Goal: Task Accomplishment & Management: Use online tool/utility

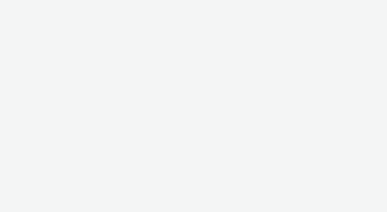
select select "ac009755-aa48-4799-8050-7a339a378eb8"
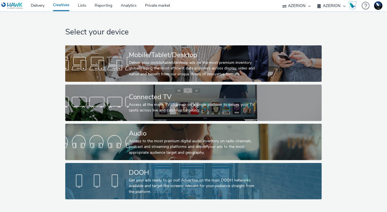
click at [167, 189] on div "Get your ads ready to go out! Advertise on the main DOOH networks available and…" at bounding box center [192, 186] width 127 height 17
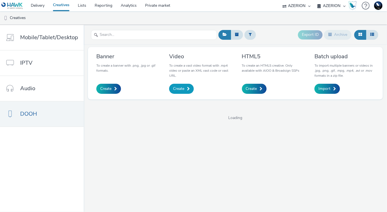
click at [183, 91] on span "Create" at bounding box center [178, 89] width 11 height 6
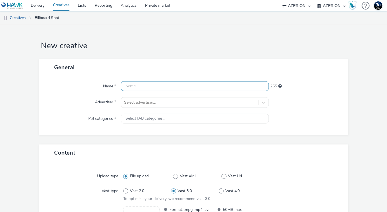
click at [152, 86] on input "text" at bounding box center [195, 86] width 148 height 10
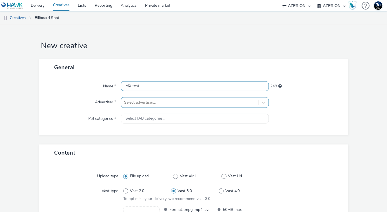
type input "MX test"
click at [154, 102] on div "Select advertiser..." at bounding box center [195, 102] width 148 height 11
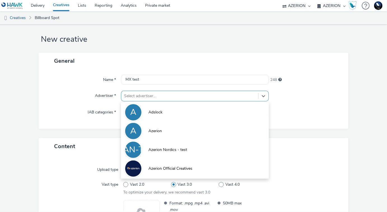
scroll to position [7, 0]
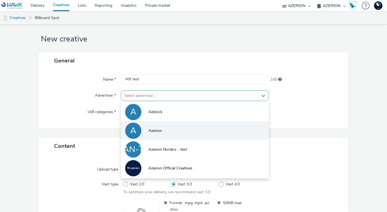
click at [165, 130] on li "A Azerion" at bounding box center [195, 130] width 148 height 19
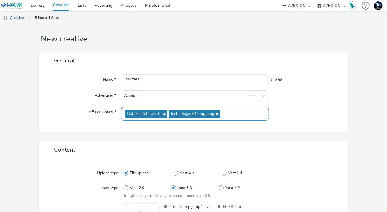
click at [154, 112] on span "Hobbies & Interests" at bounding box center [144, 114] width 35 height 5
click at [321, 119] on div at bounding box center [306, 114] width 74 height 14
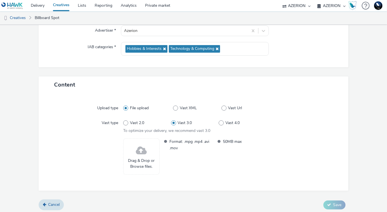
scroll to position [74, 0]
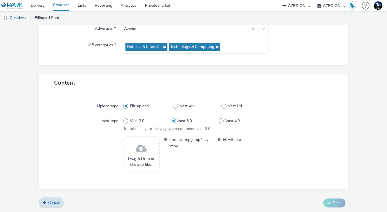
click at [140, 152] on span at bounding box center [141, 149] width 11 height 15
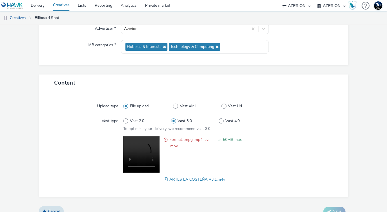
scroll to position [82, 0]
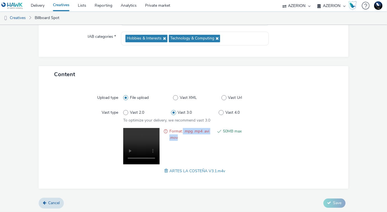
drag, startPoint x: 183, startPoint y: 132, endPoint x: 209, endPoint y: 139, distance: 26.9
click at [209, 139] on span "Format: .mpg .mp4 .avi .mov" at bounding box center [192, 134] width 44 height 13
click at [196, 126] on div "Upload type File upload Vast XML Vast Url Vast type Vast 2.0 Vast 3.0 Vast 4.0 …" at bounding box center [193, 135] width 299 height 95
drag, startPoint x: 186, startPoint y: 131, endPoint x: 214, endPoint y: 134, distance: 28.2
click at [214, 134] on ul "Format: .mpg .mp4 .avi .mov 50MB max" at bounding box center [214, 134] width 106 height 13
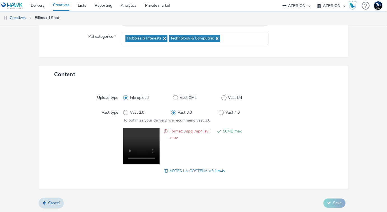
click at [167, 171] on span at bounding box center [167, 171] width 5 height 6
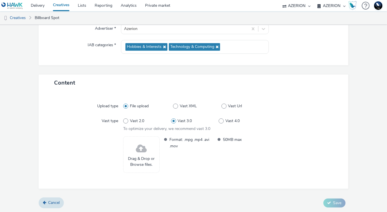
click at [140, 155] on span at bounding box center [141, 149] width 11 height 15
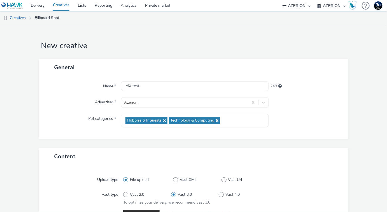
scroll to position [82, 0]
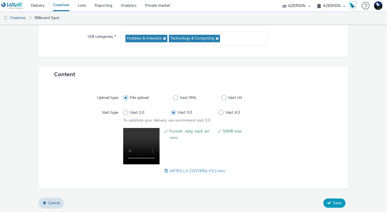
click at [333, 202] on span "Save" at bounding box center [337, 202] width 8 height 5
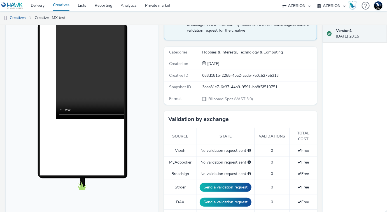
scroll to position [55, 0]
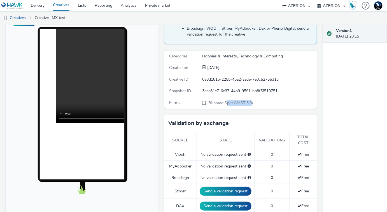
drag, startPoint x: 228, startPoint y: 103, endPoint x: 252, endPoint y: 103, distance: 23.5
click at [252, 103] on span "Billboard Spot (VAST 3.0)" at bounding box center [230, 102] width 45 height 5
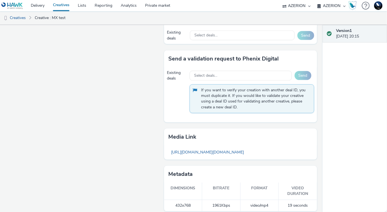
scroll to position [361, 0]
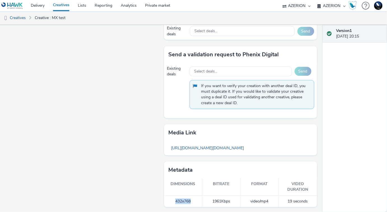
drag, startPoint x: 191, startPoint y: 200, endPoint x: 175, endPoint y: 200, distance: 16.0
click at [175, 200] on td "432x768" at bounding box center [183, 201] width 38 height 11
click at [190, 200] on td "432x768" at bounding box center [183, 201] width 38 height 11
drag, startPoint x: 192, startPoint y: 200, endPoint x: 170, endPoint y: 199, distance: 22.5
click at [170, 199] on td "432x768" at bounding box center [183, 201] width 38 height 11
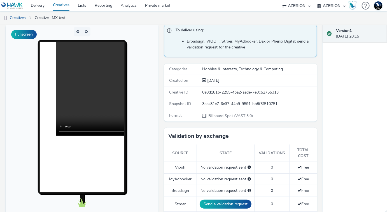
scroll to position [24, 0]
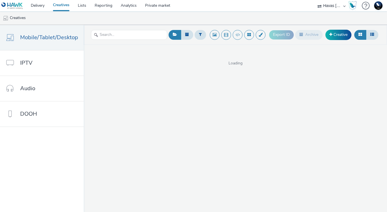
select select "ea06b517-4720-4a42-ac0a-740ca62f4ef0"
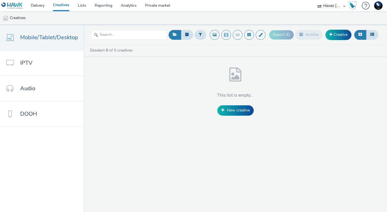
select select "ea06b517-4720-4a42-ac0a-740ca62f4ef0"
